Goal: Task Accomplishment & Management: Manage account settings

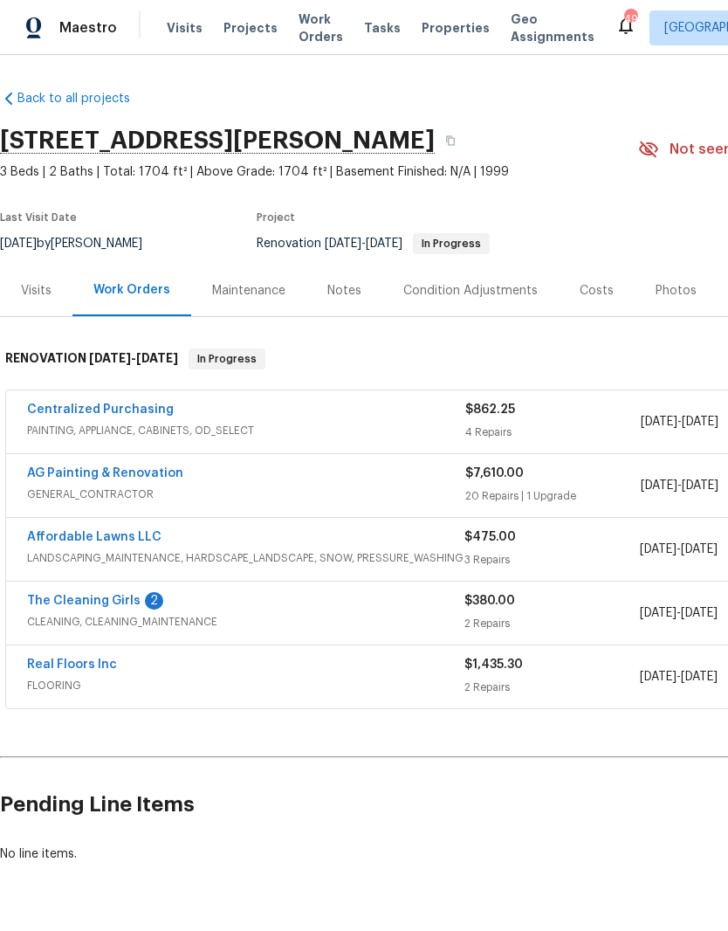
click at [68, 536] on link "Affordable Lawns LLC" at bounding box center [94, 537] width 134 height 12
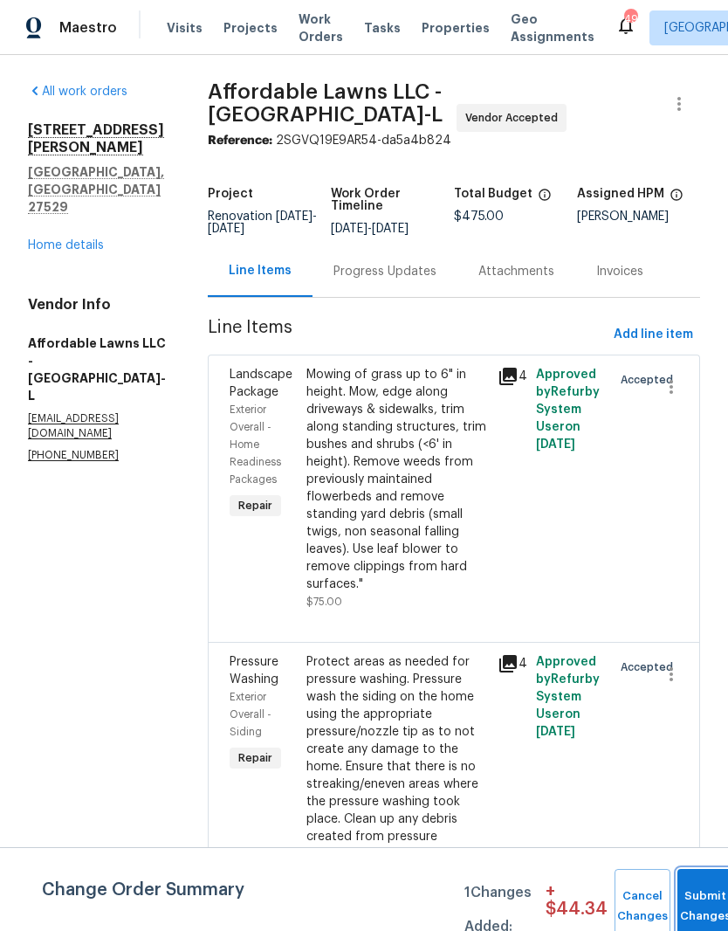
click at [701, 903] on button "Submit Changes" at bounding box center [705, 906] width 56 height 75
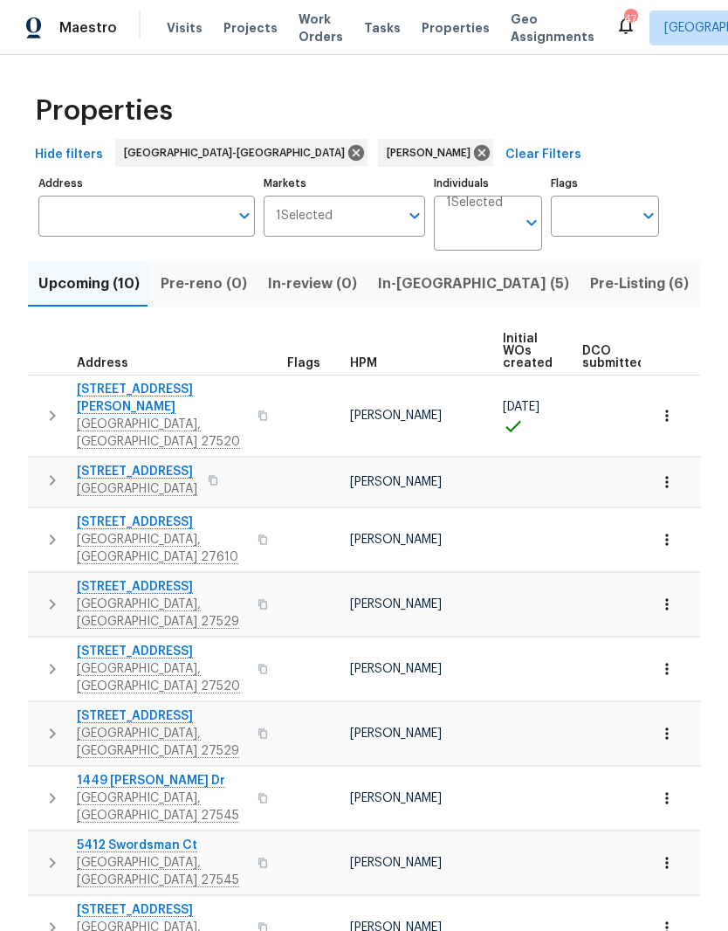
click at [403, 293] on span "In-reno (5)" at bounding box center [473, 284] width 191 height 24
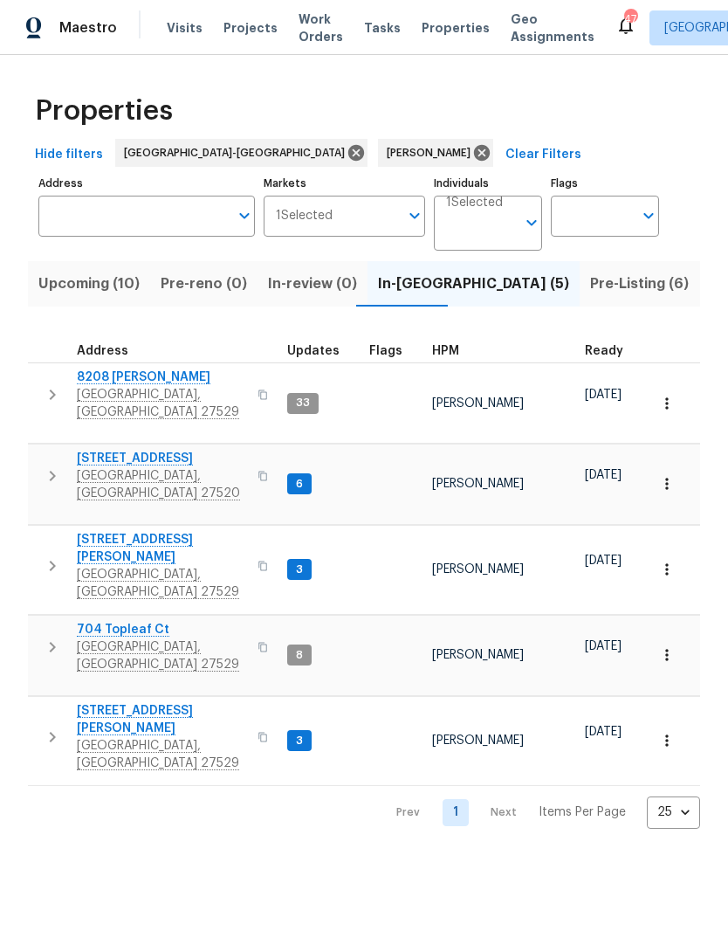
click at [144, 467] on span "Clayton, NC 27520" at bounding box center [162, 484] width 170 height 35
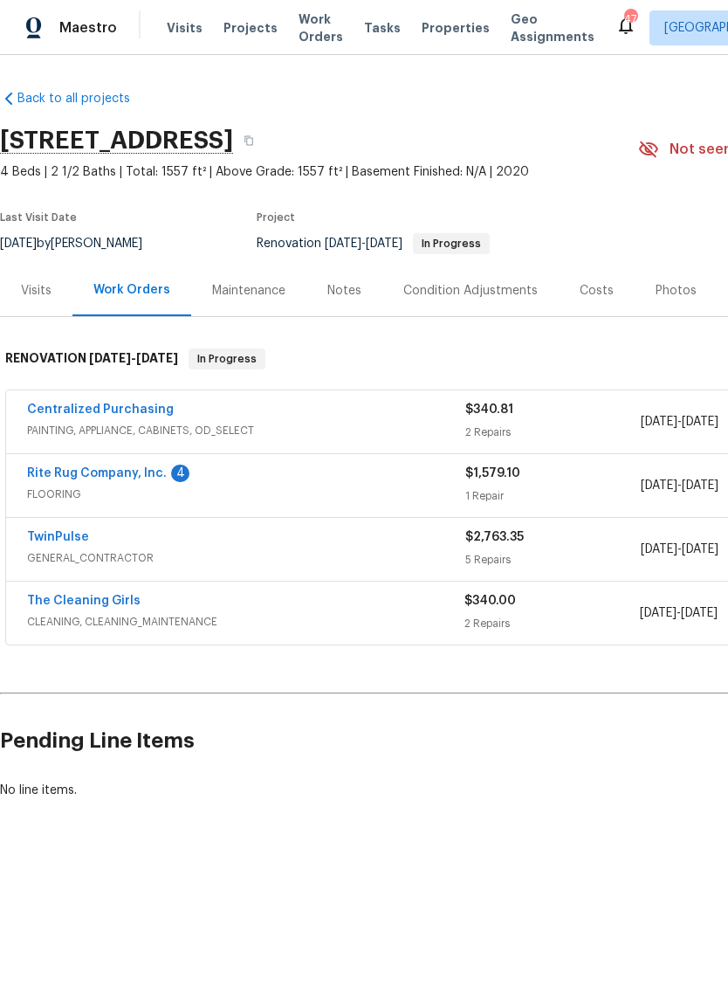
click at [148, 478] on link "Rite Rug Company, Inc." at bounding box center [97, 473] width 140 height 12
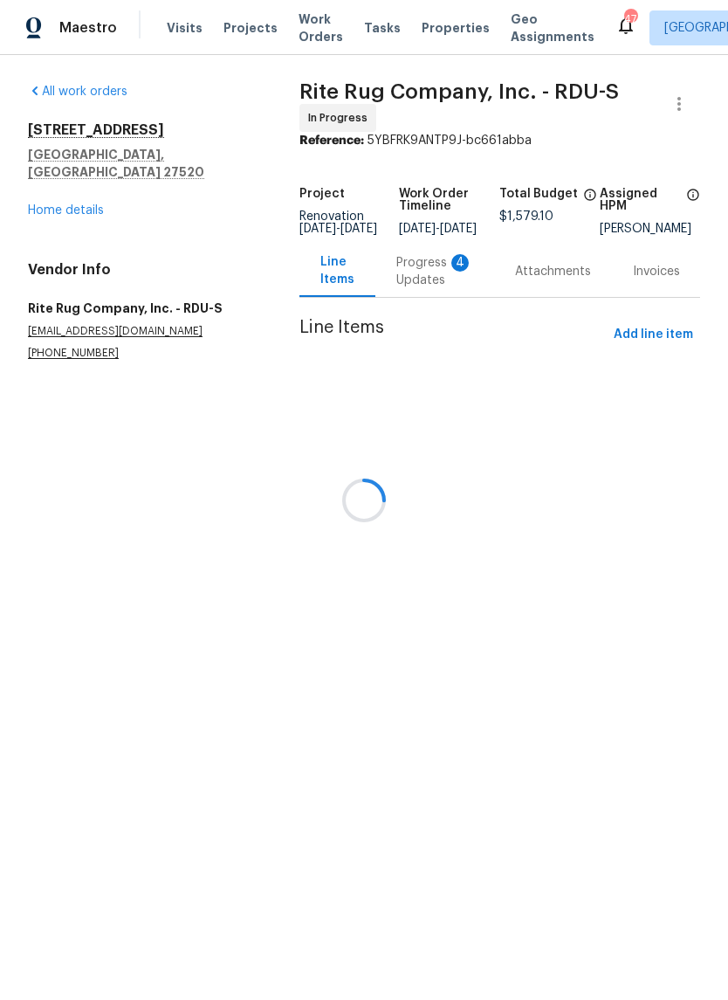
click at [423, 287] on div at bounding box center [364, 500] width 728 height 1000
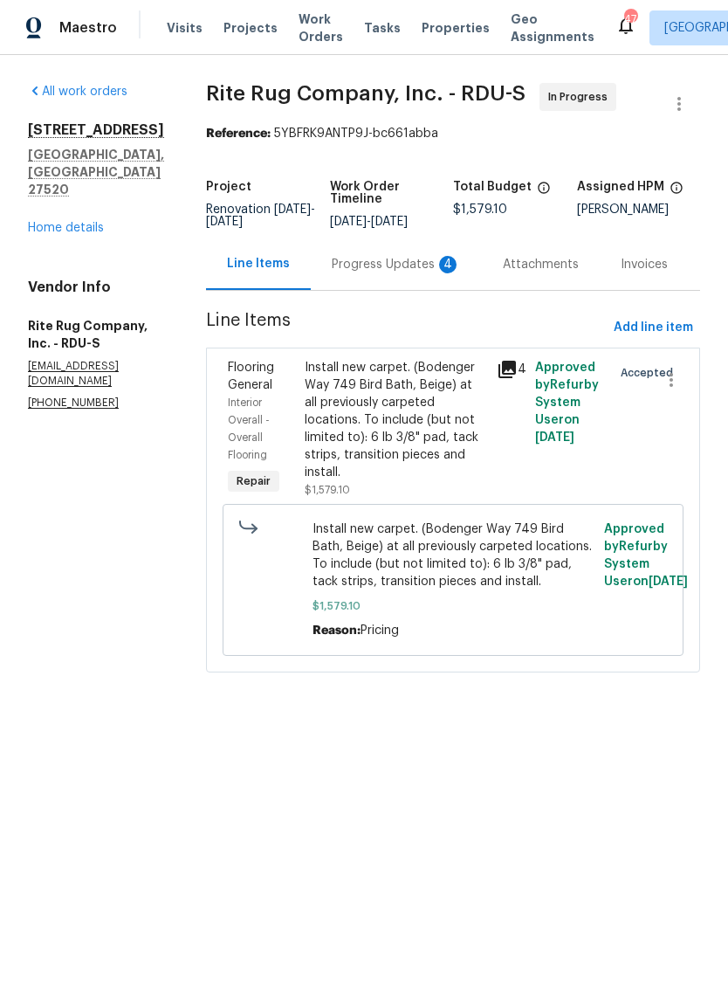
click at [443, 273] on div "Progress Updates 4" at bounding box center [396, 264] width 129 height 17
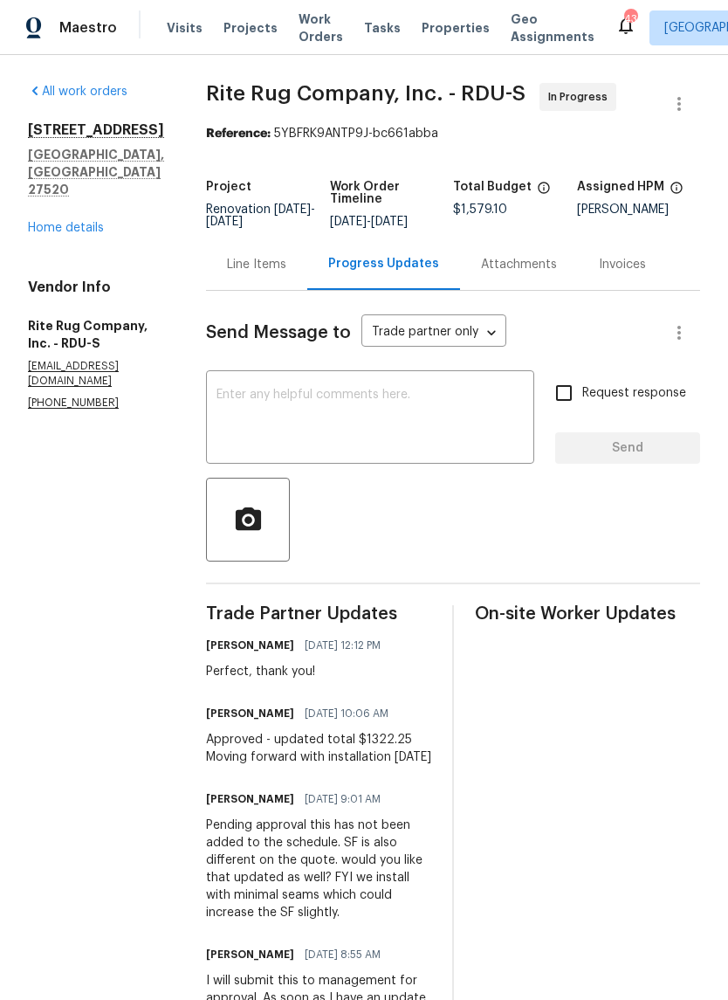
click at [285, 273] on div "Line Items" at bounding box center [256, 264] width 59 height 17
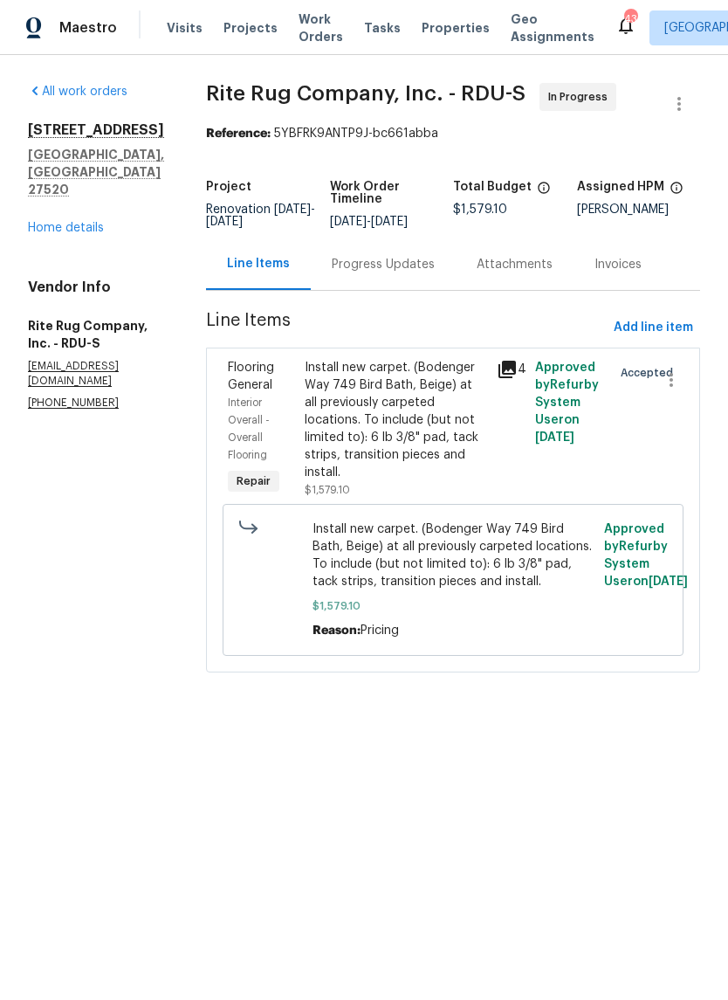
click at [435, 451] on div "Install new carpet. (Bodenger Way 749 Bird Bath, Beige) at all previously carpe…" at bounding box center [396, 420] width 182 height 122
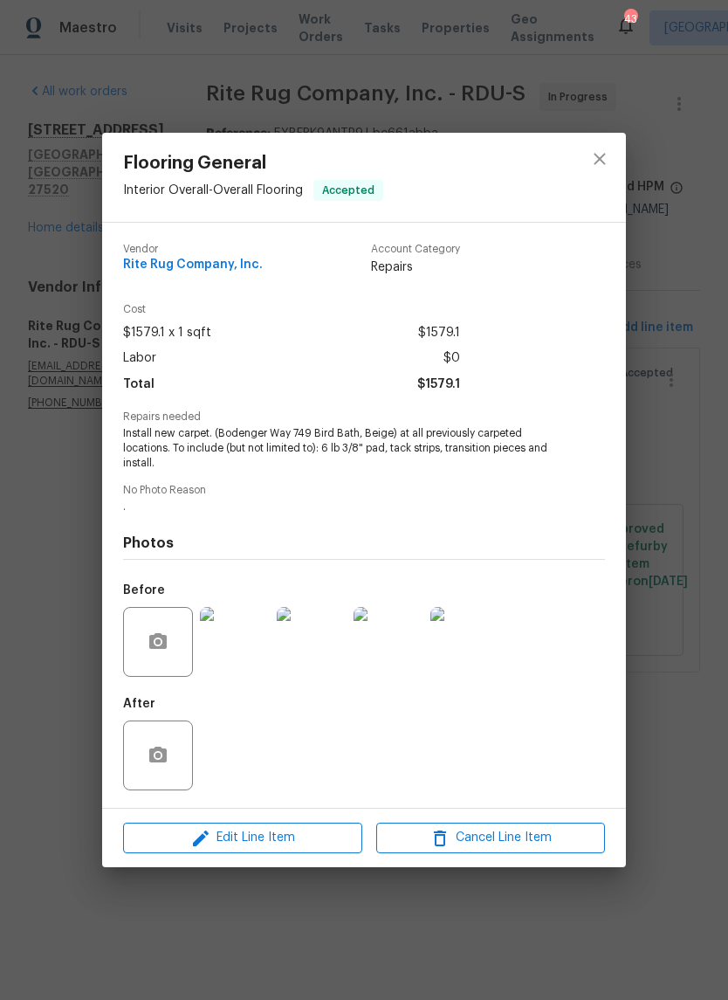
click at [293, 847] on span "Edit Line Item" at bounding box center [242, 838] width 229 height 22
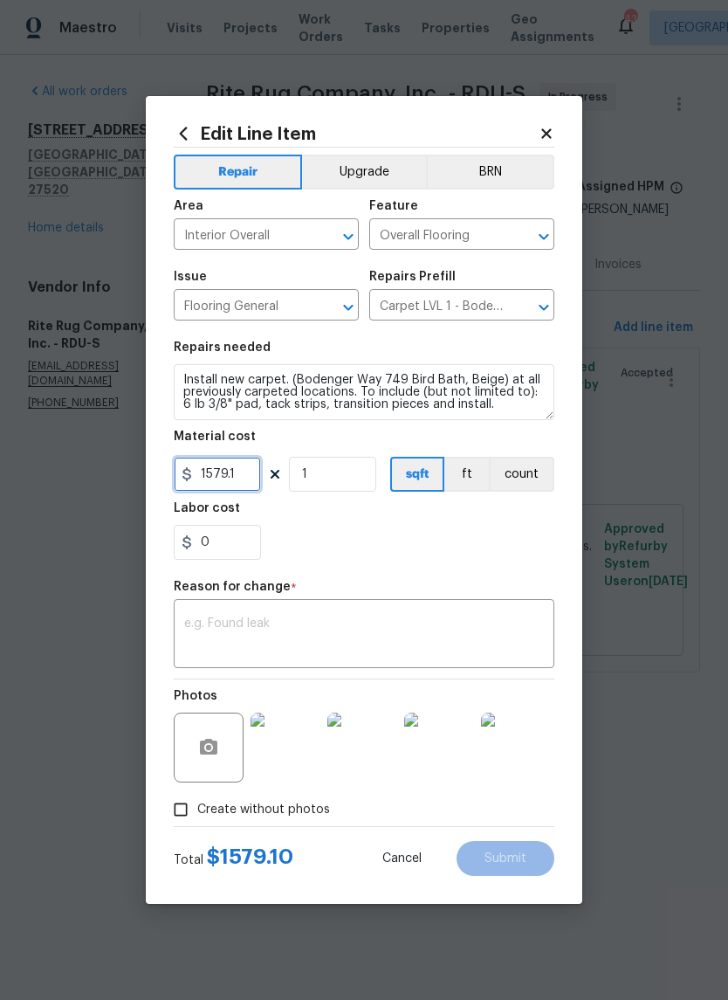
click at [241, 483] on input "1579.1" at bounding box center [217, 474] width 87 height 35
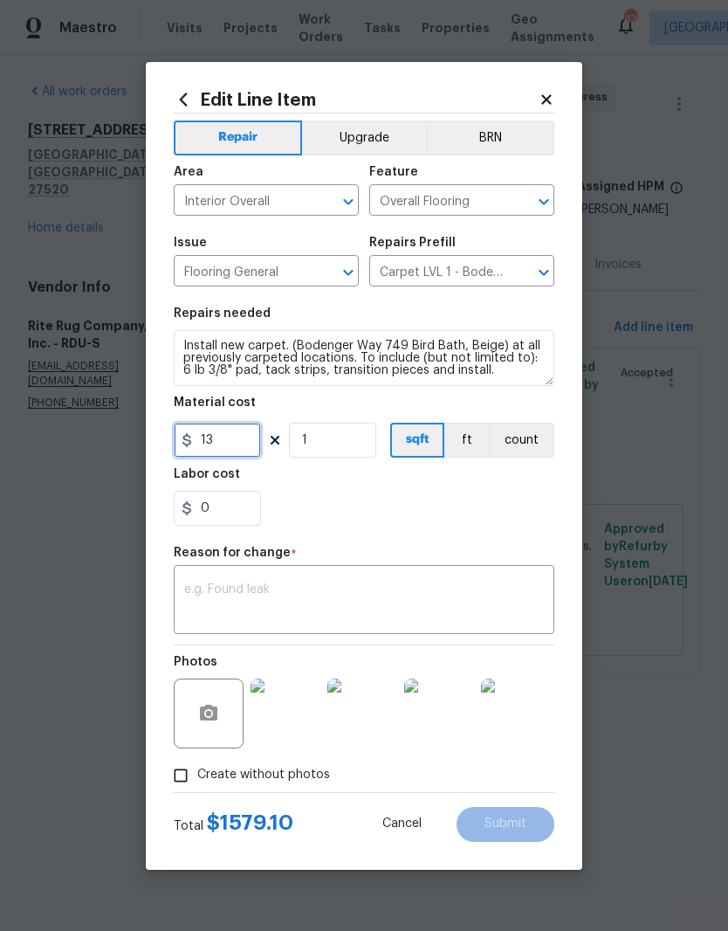
type input "13"
click at [564, 92] on div "Edit Line Item Repair Upgrade BRN Area Interior Overall ​ Feature Overall Floor…" at bounding box center [364, 466] width 437 height 808
click at [544, 101] on icon at bounding box center [546, 99] width 10 height 10
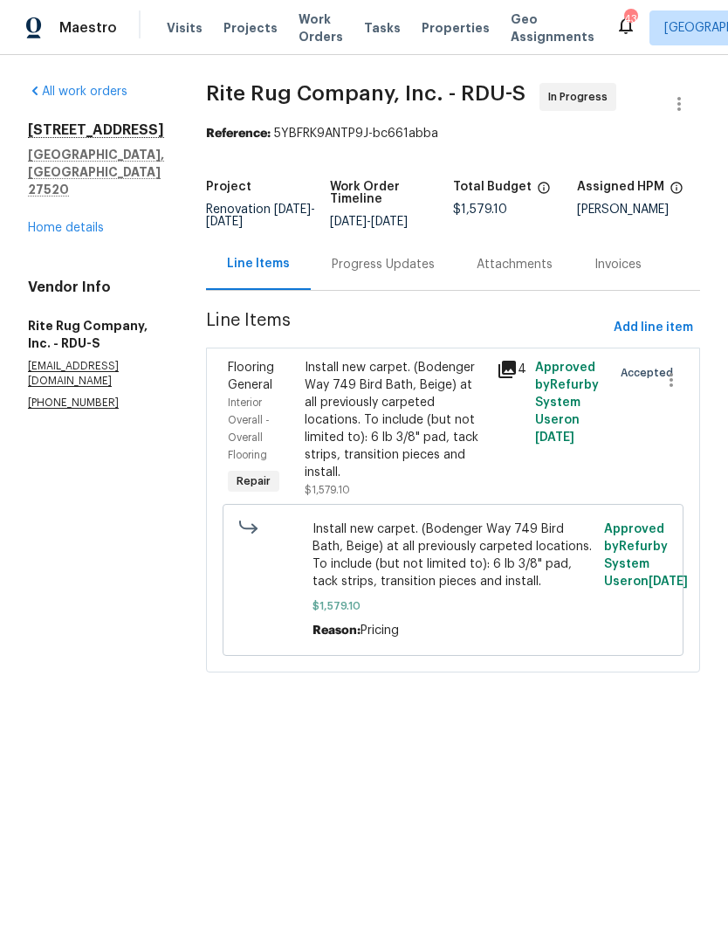
click at [413, 273] on div "Progress Updates" at bounding box center [383, 264] width 103 height 17
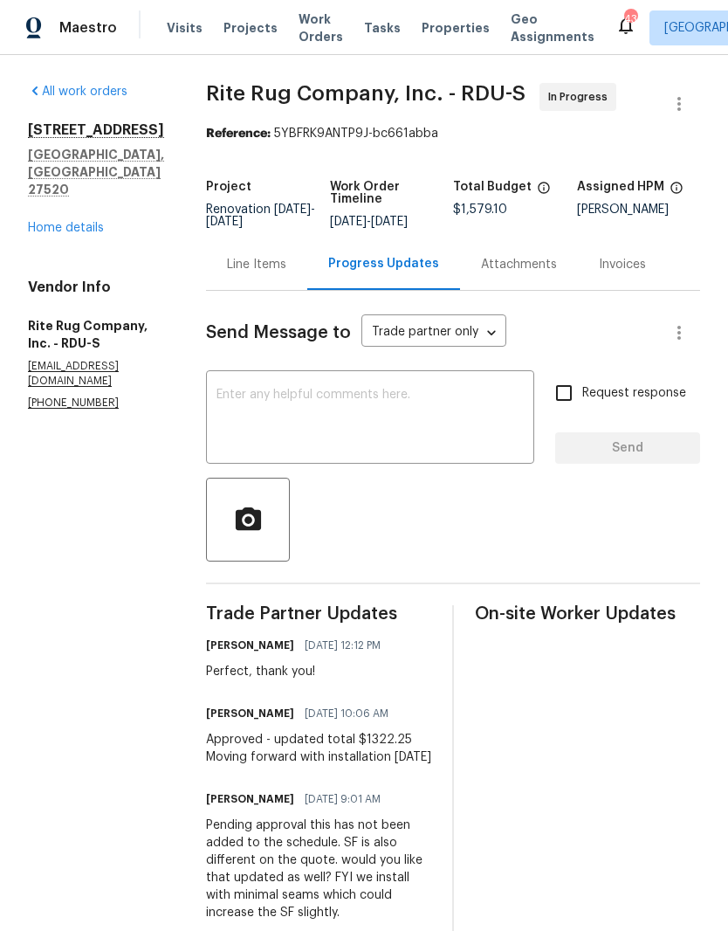
click at [274, 272] on div "Line Items" at bounding box center [256, 264] width 59 height 17
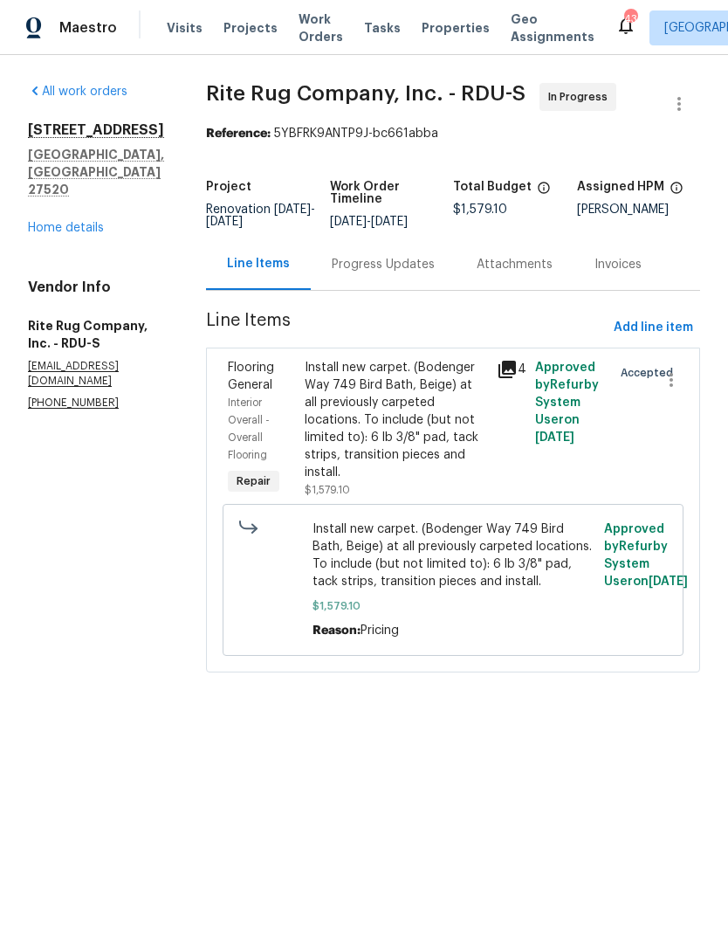
click at [432, 434] on div "Install new carpet. (Bodenger Way 749 Bird Bath, Beige) at all previously carpe…" at bounding box center [396, 420] width 182 height 122
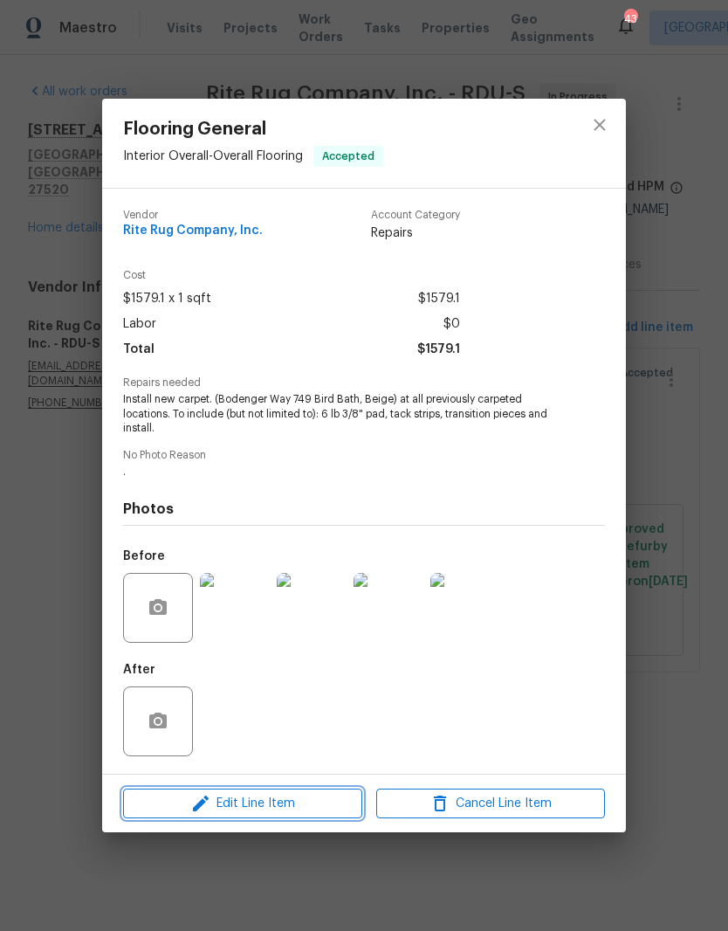
click at [275, 815] on span "Edit Line Item" at bounding box center [242, 804] width 229 height 22
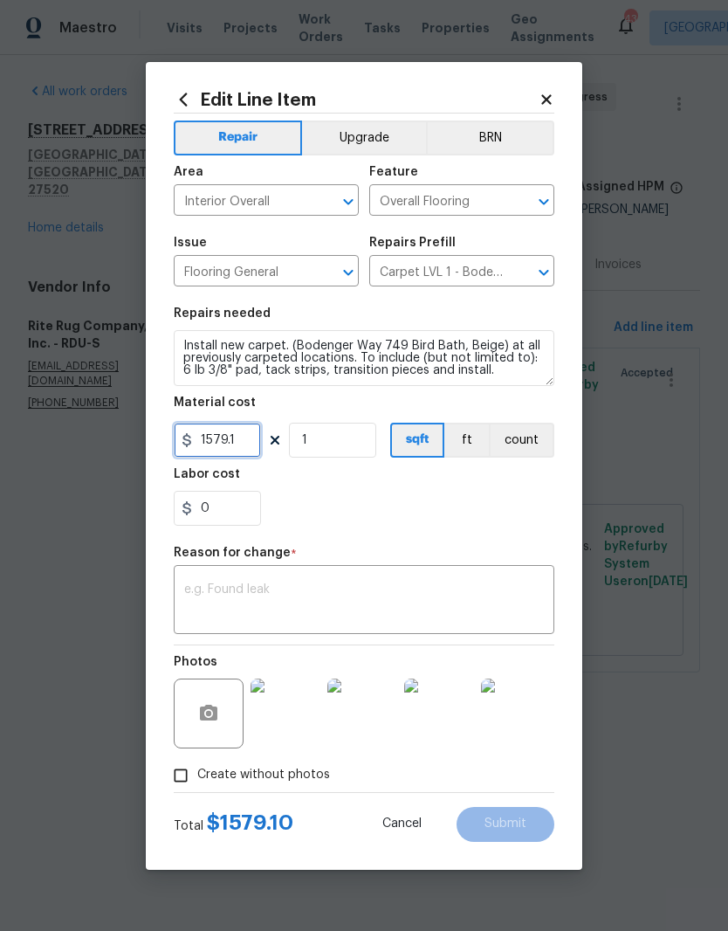
click at [236, 446] on input "1579.1" at bounding box center [217, 440] width 87 height 35
type input "1322.25"
click at [347, 533] on section "Repairs needed Install new carpet. (Bodenger Way 749 Bird Bath, Beige) at all p…" at bounding box center [364, 416] width 381 height 239
click at [480, 607] on textarea at bounding box center [364, 601] width 360 height 37
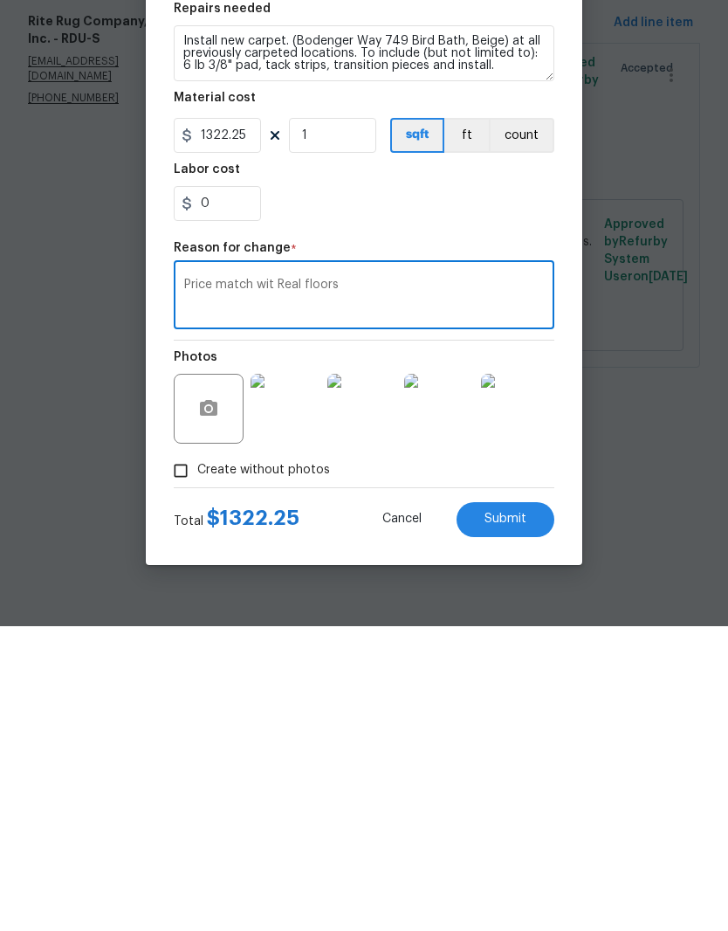
click at [265, 569] on div "Price match wit Real floors x ​" at bounding box center [364, 601] width 381 height 65
type textarea "Price match change"
click at [540, 807] on button "Submit" at bounding box center [506, 824] width 98 height 35
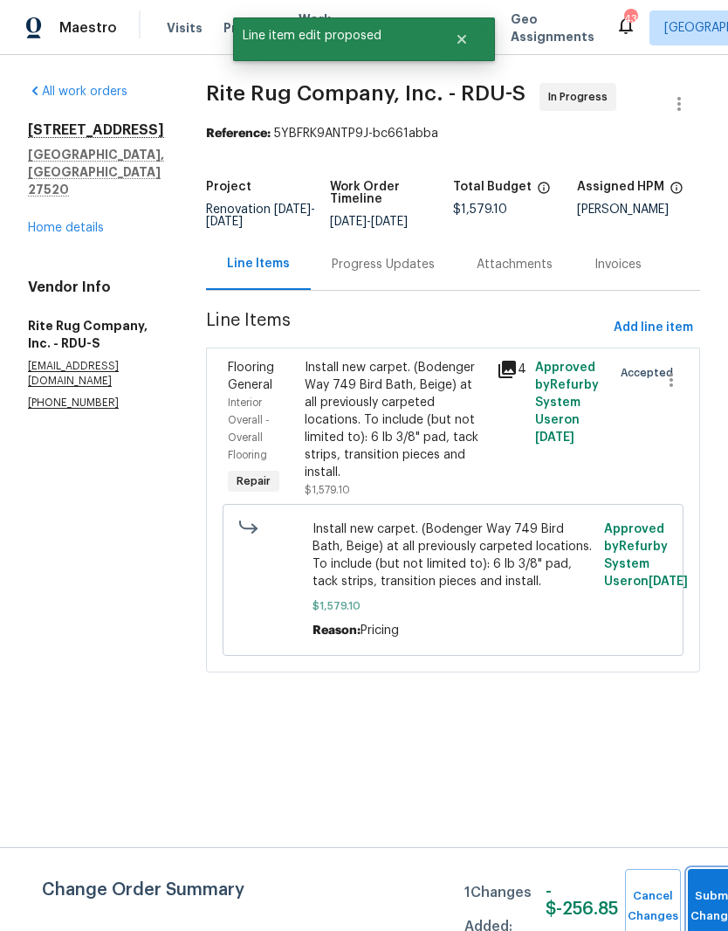
click at [706, 899] on button "Submit Changes" at bounding box center [716, 906] width 56 height 75
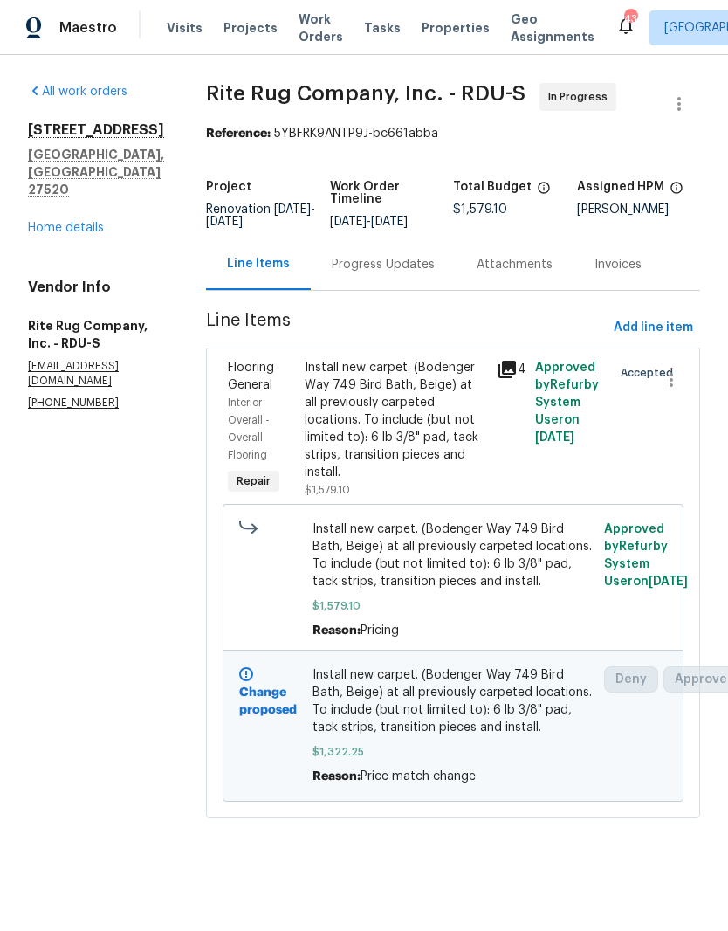
click at [91, 222] on link "Home details" at bounding box center [66, 228] width 76 height 12
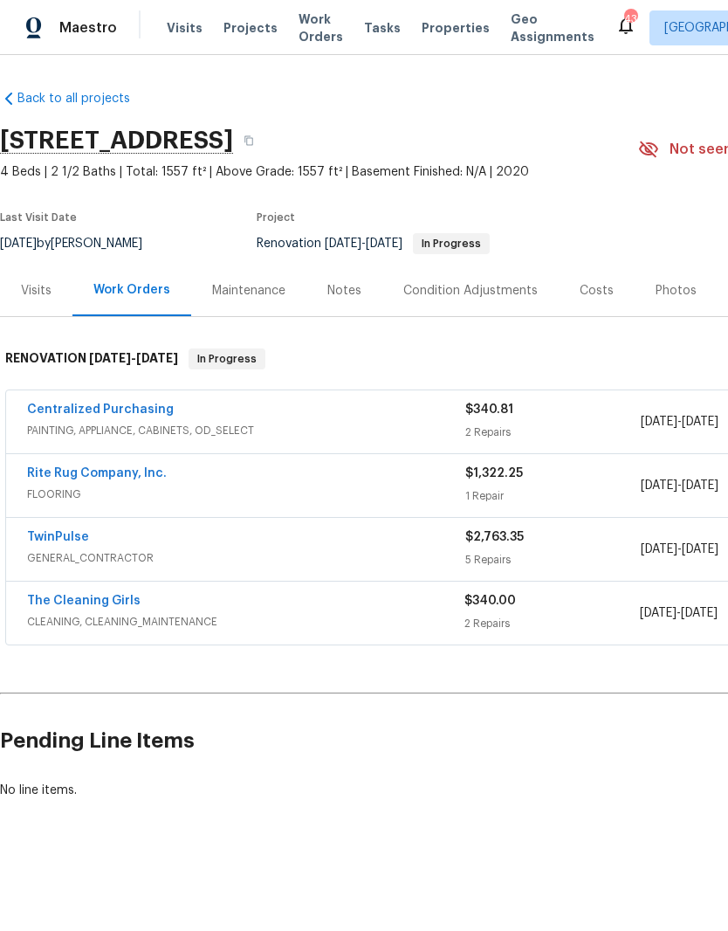
click at [601, 289] on div "Costs" at bounding box center [597, 290] width 34 height 17
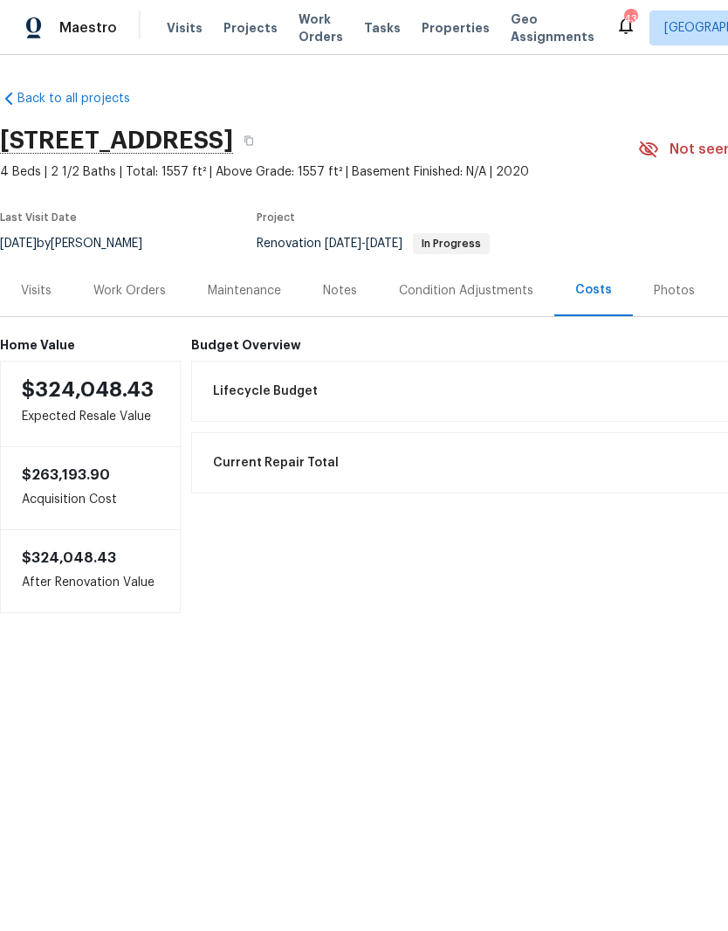
click at [151, 292] on div "Work Orders" at bounding box center [129, 290] width 72 height 17
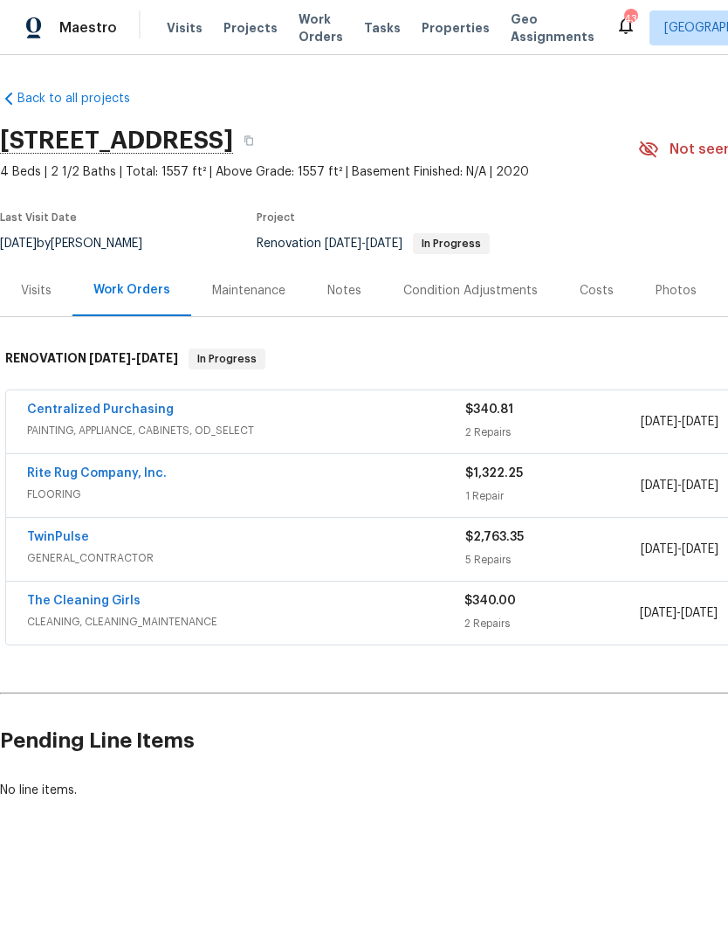
click at [339, 288] on div "Notes" at bounding box center [344, 290] width 34 height 17
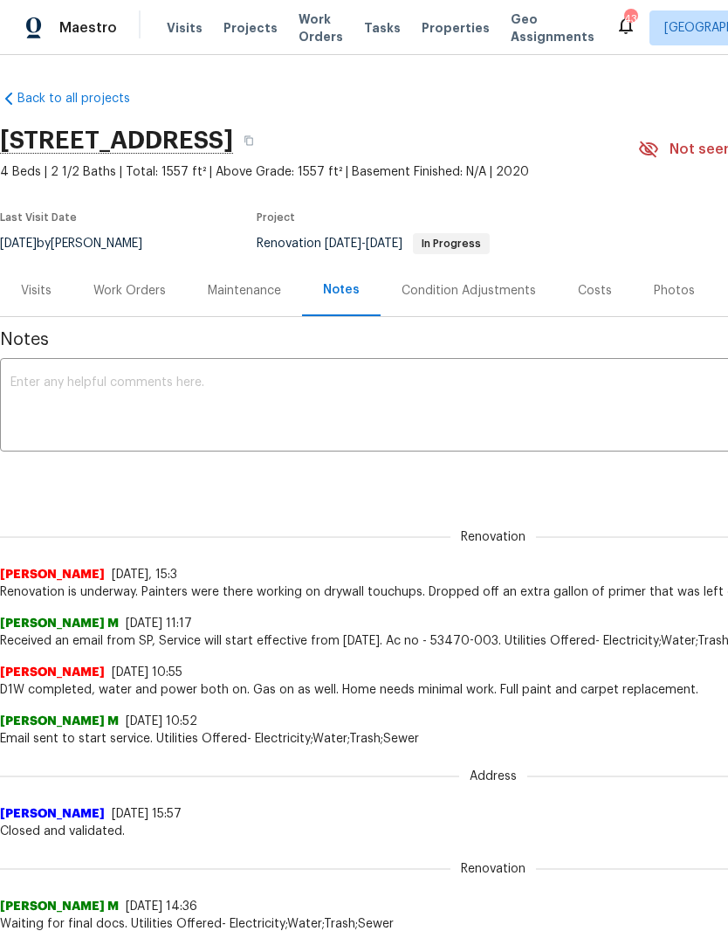
click at [596, 388] on textarea at bounding box center [493, 406] width 966 height 61
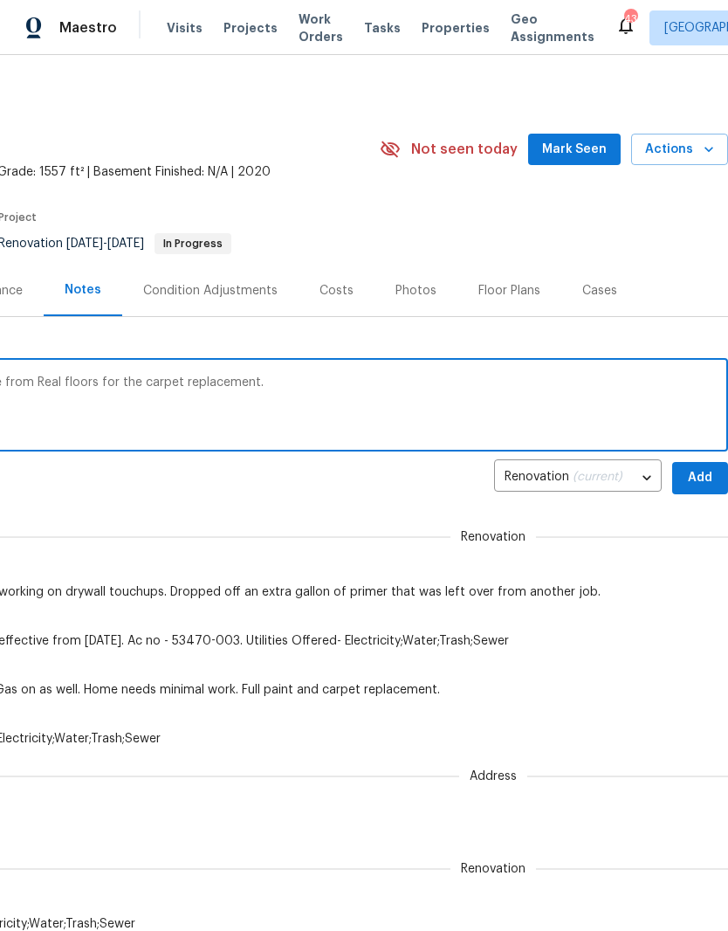
scroll to position [-1, 259]
type textarea "Rite rug was able to price match the quote from Real floors for the carpet repl…"
click at [709, 469] on span "Add" at bounding box center [700, 478] width 28 height 22
